Goal: Use online tool/utility: Utilize a website feature to perform a specific function

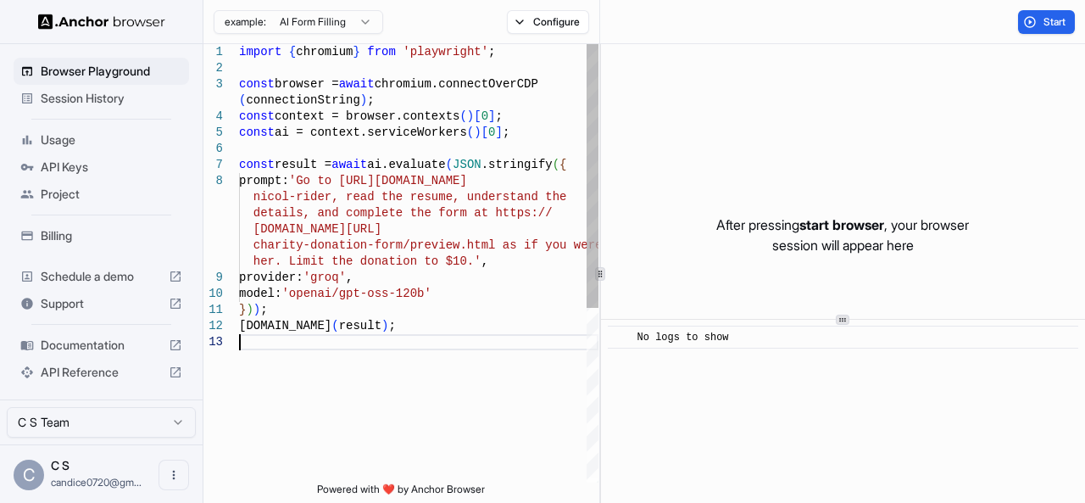
click at [421, 348] on div "import { chromium } from 'playwright' ; const browser = await chromium.connectO…" at bounding box center [419, 408] width 360 height 728
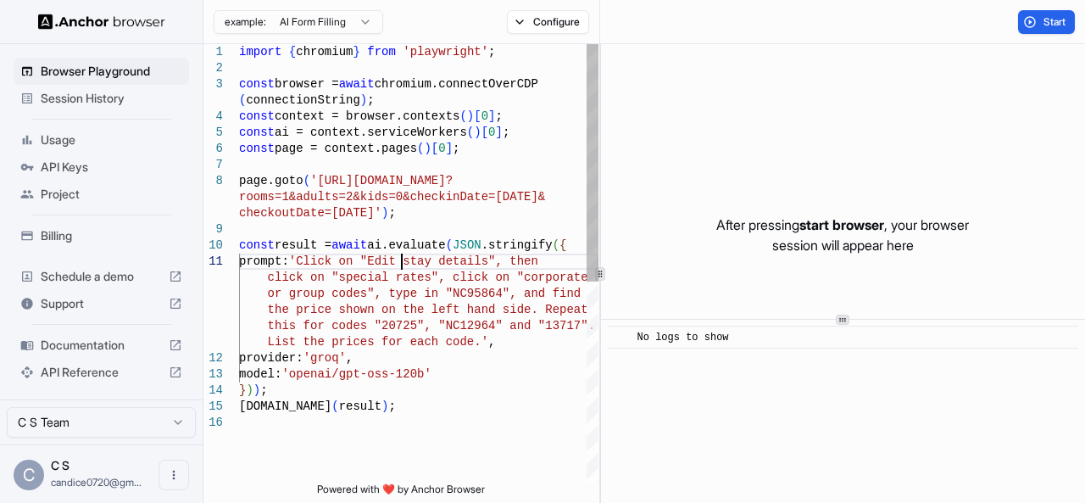
click at [399, 261] on div "const browser = await chromium.connectOverCDP ( connectionString ) ; const cont…" at bounding box center [419, 448] width 360 height 809
drag, startPoint x: 399, startPoint y: 261, endPoint x: 484, endPoint y: 262, distance: 84.8
click at [484, 262] on div "const browser = await chromium.connectOverCDP ( connectionString ) ; const cont…" at bounding box center [419, 448] width 360 height 809
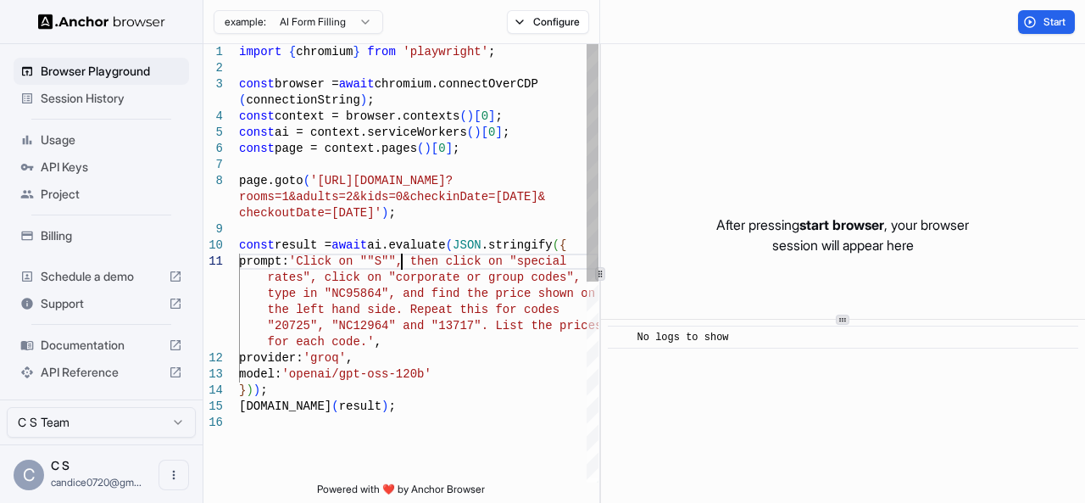
scroll to position [49, 0]
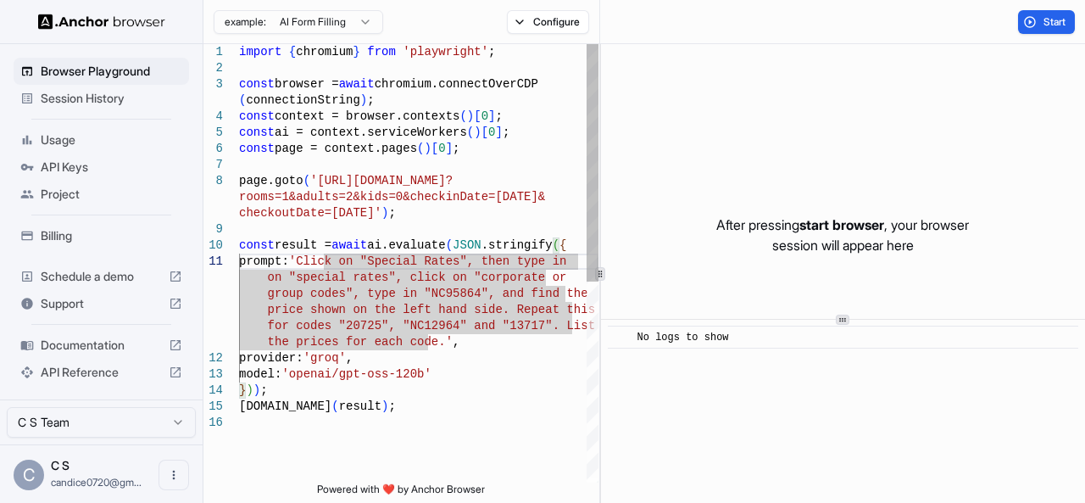
click at [298, 277] on div "const browser = await chromium.connectOverCDP ( connectionString ) ; const cont…" at bounding box center [419, 448] width 360 height 809
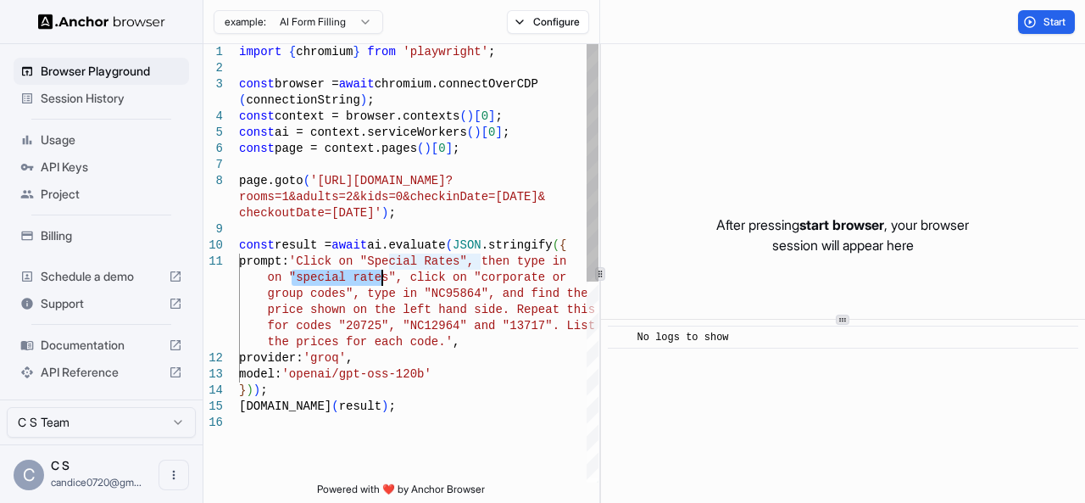
drag, startPoint x: 298, startPoint y: 277, endPoint x: 380, endPoint y: 276, distance: 81.4
click at [380, 276] on div "const browser = await chromium.connectOverCDP ( connectionString ) ; const cont…" at bounding box center [419, 448] width 360 height 809
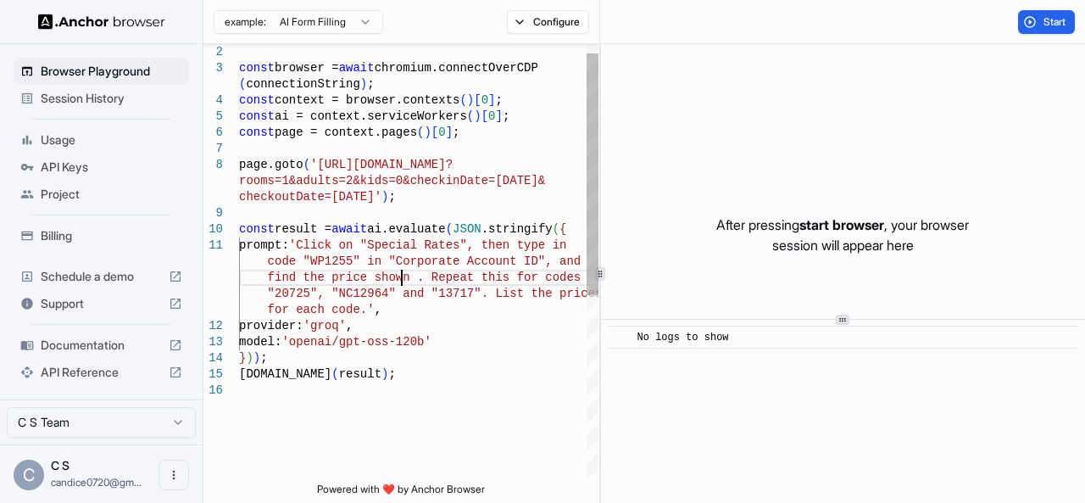
scroll to position [81, 0]
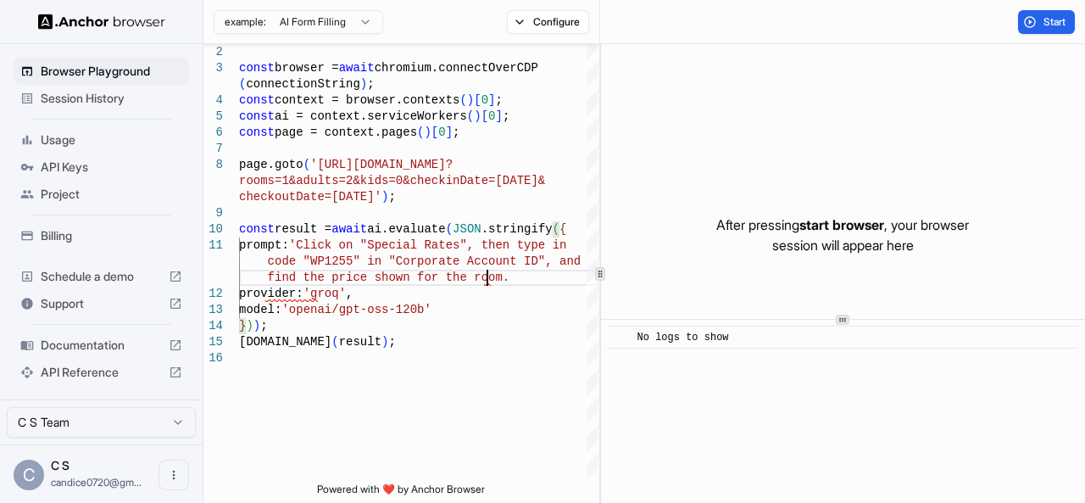
click at [775, 223] on p "After pressing start browser , your browser session will appear here" at bounding box center [842, 235] width 253 height 41
click at [1045, 25] on span "Start" at bounding box center [1056, 22] width 24 height 14
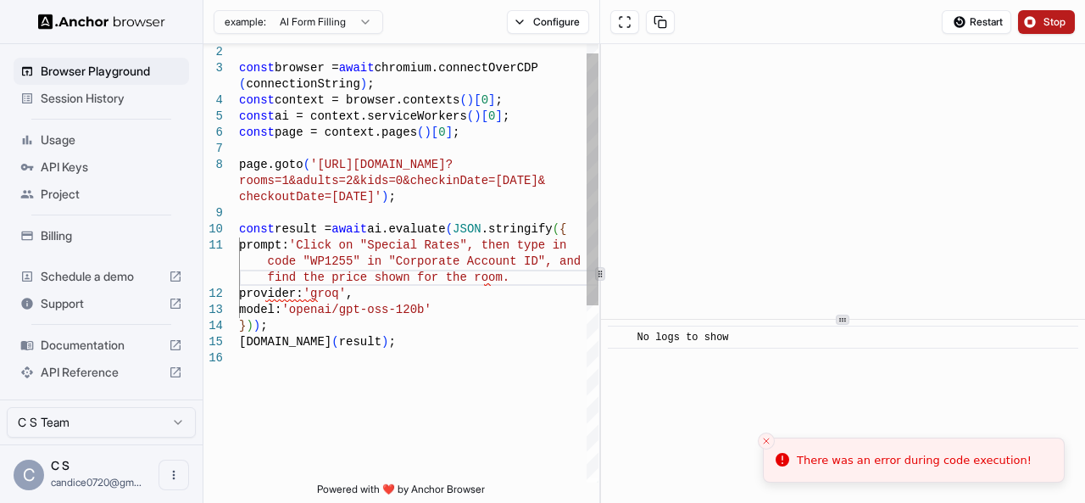
scroll to position [25, 0]
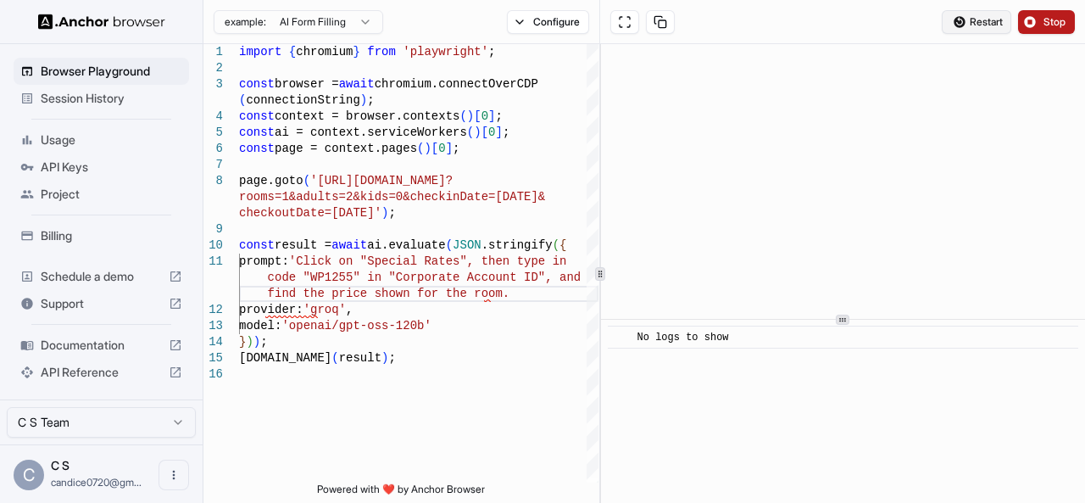
click at [979, 13] on button "Restart" at bounding box center [977, 22] width 70 height 24
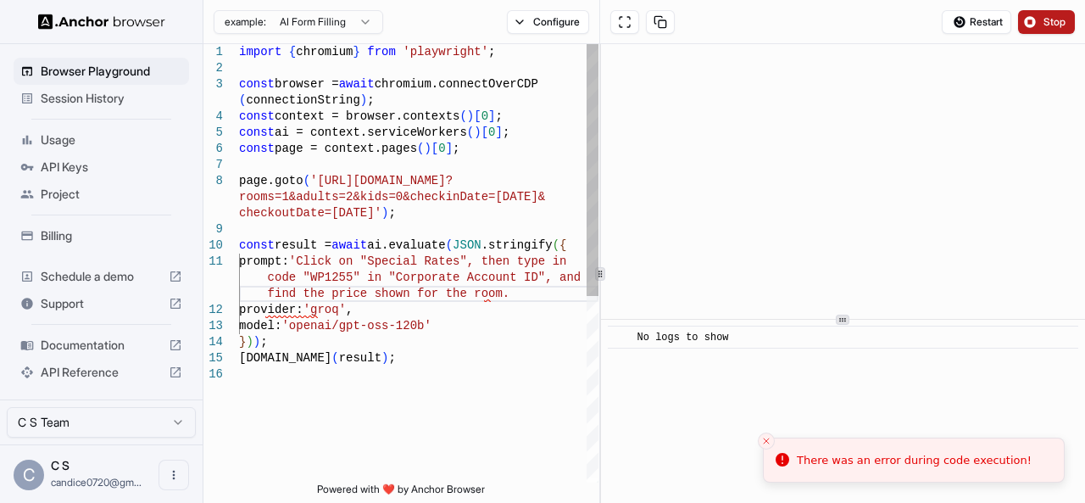
click at [360, 181] on div "const browser = await chromium.connectOverCDP ( connectionString ) ; const cont…" at bounding box center [419, 424] width 360 height 761
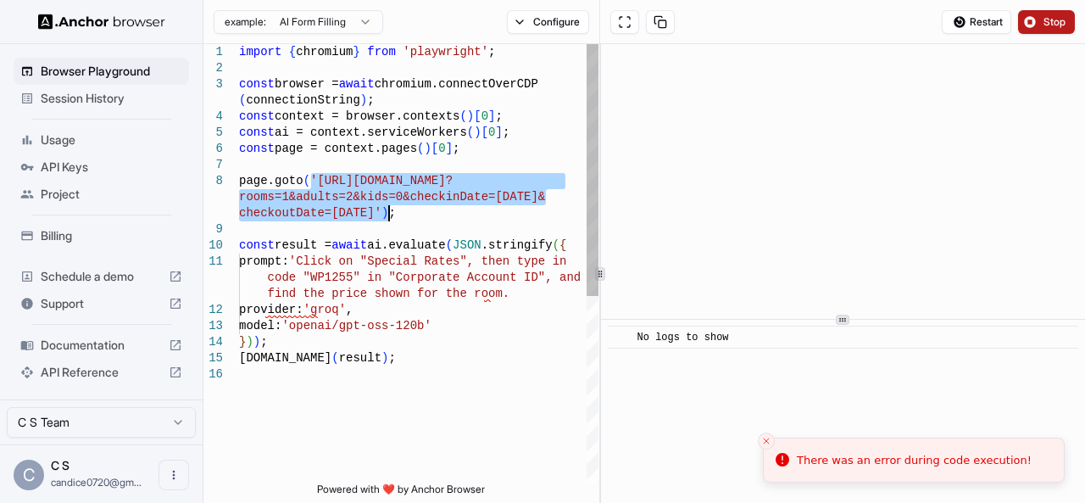
drag, startPoint x: 312, startPoint y: 182, endPoint x: 387, endPoint y: 218, distance: 82.7
click at [387, 218] on div "const browser = await chromium.connectOverCDP ( connectionString ) ; const cont…" at bounding box center [419, 424] width 360 height 761
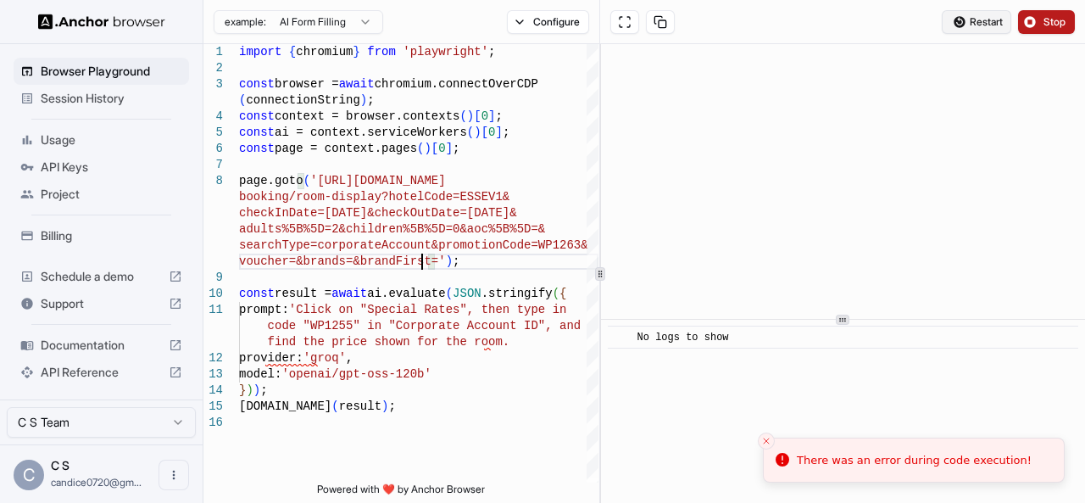
click at [989, 25] on span "Restart" at bounding box center [986, 22] width 33 height 14
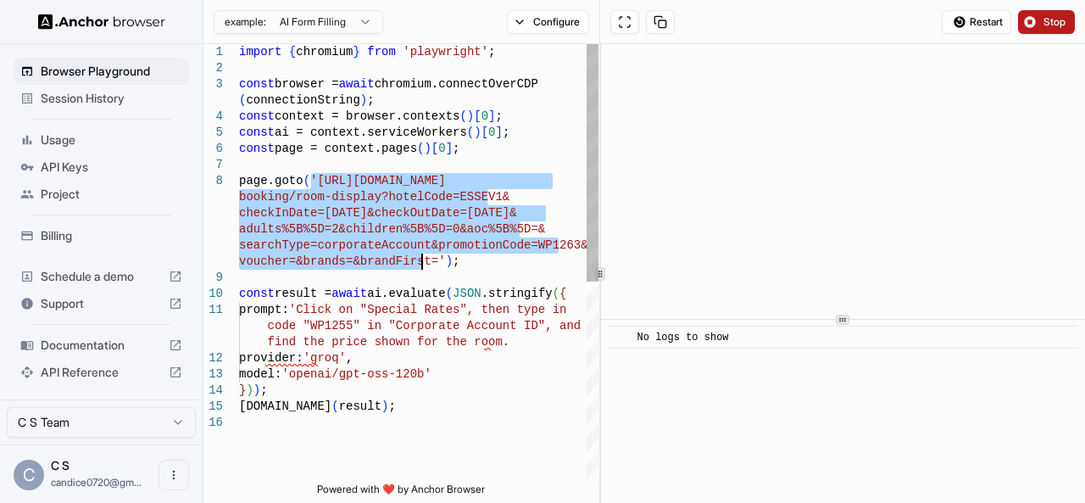
drag, startPoint x: 310, startPoint y: 181, endPoint x: 421, endPoint y: 264, distance: 137.5
click at [421, 264] on div "const browser = await chromium.connectOverCDP ( connectionString ) ; const cont…" at bounding box center [419, 448] width 360 height 809
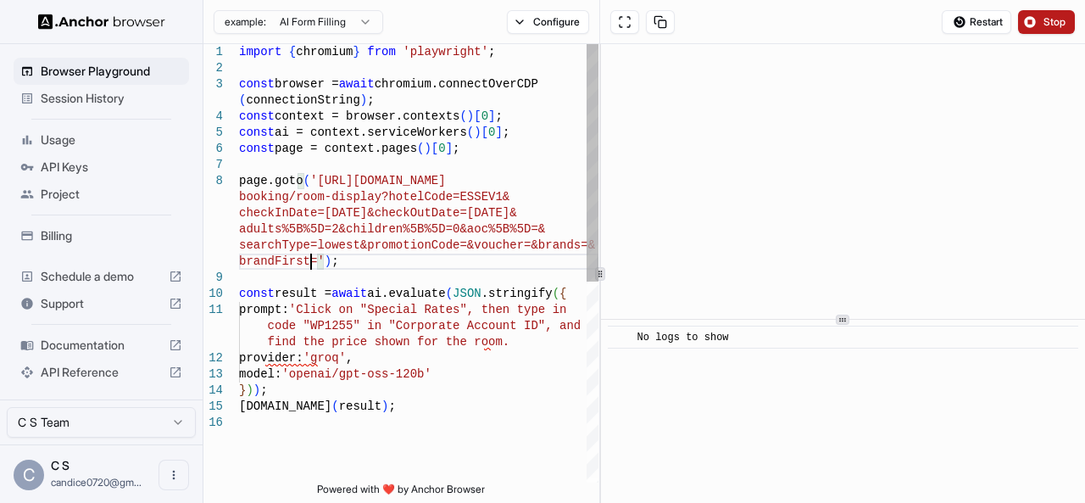
click at [532, 360] on div "const browser = await chromium.connectOverCDP ( connectionString ) ; const cont…" at bounding box center [419, 448] width 360 height 809
click at [522, 338] on div "const browser = await chromium.connectOverCDP ( connectionString ) ; const cont…" at bounding box center [419, 448] width 360 height 809
click at [970, 19] on span "Restart" at bounding box center [986, 22] width 33 height 14
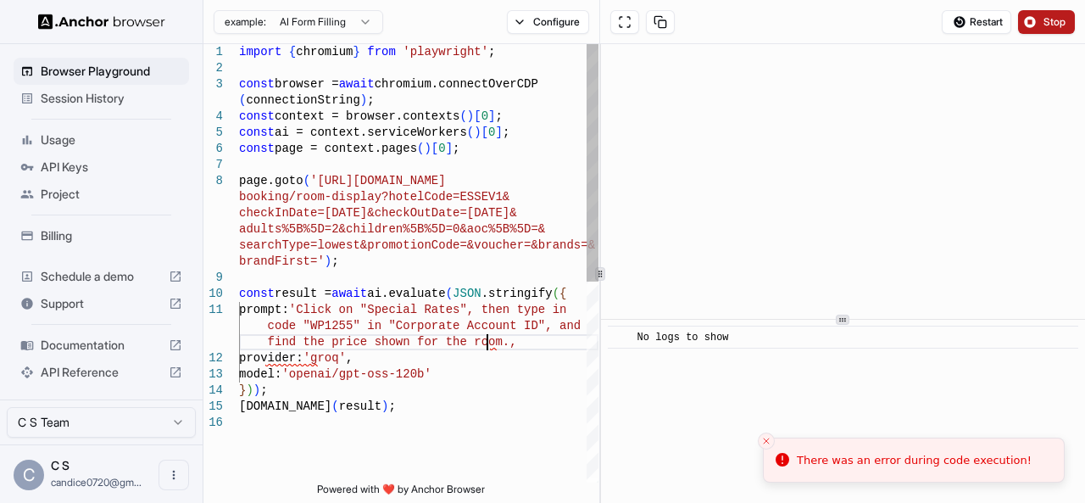
click at [487, 339] on div "const browser = await chromium.connectOverCDP ( connectionString ) ; const cont…" at bounding box center [419, 448] width 360 height 809
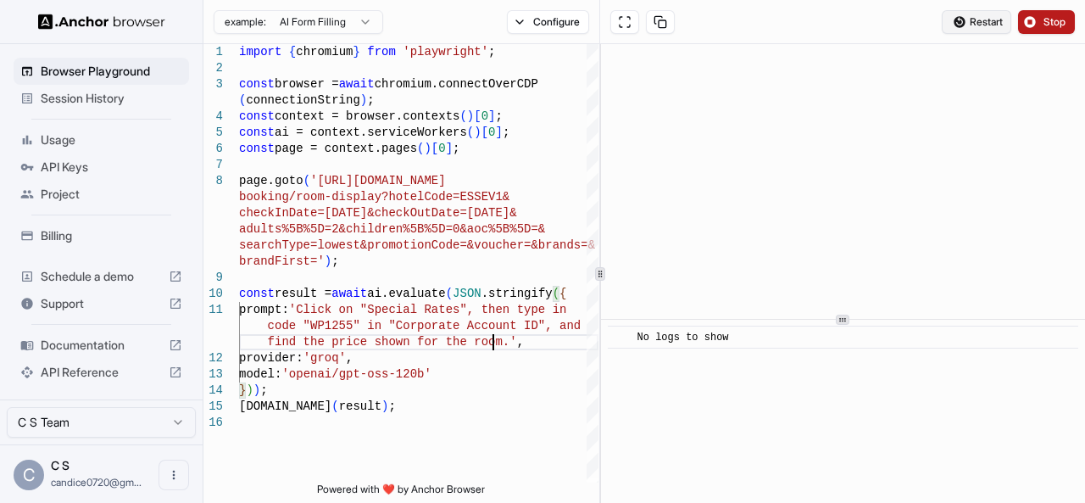
type textarea "**********"
click at [965, 20] on button "Restart" at bounding box center [977, 22] width 70 height 24
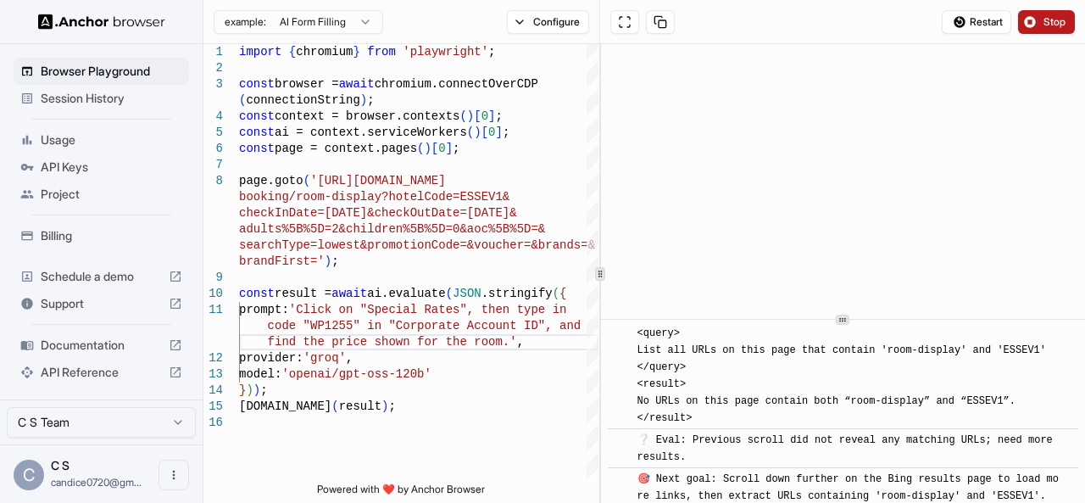
scroll to position [4377, 0]
